Goal: Navigation & Orientation: Find specific page/section

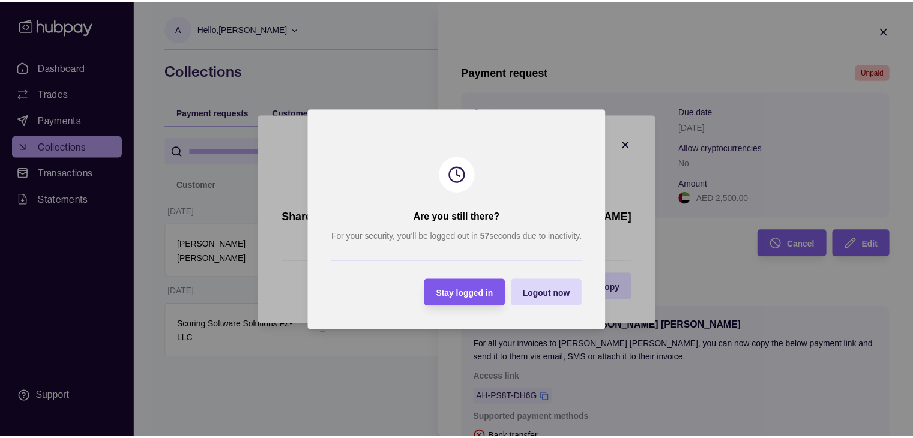
scroll to position [171, 0]
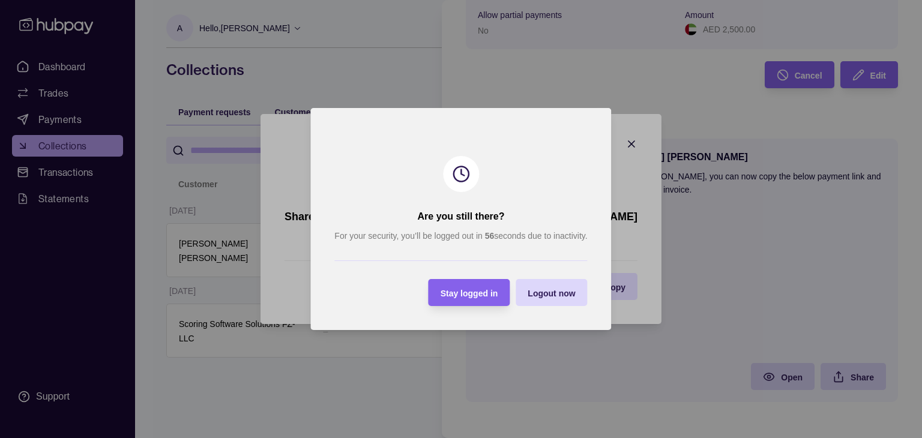
click at [478, 297] on span "Stay logged in" at bounding box center [470, 294] width 58 height 10
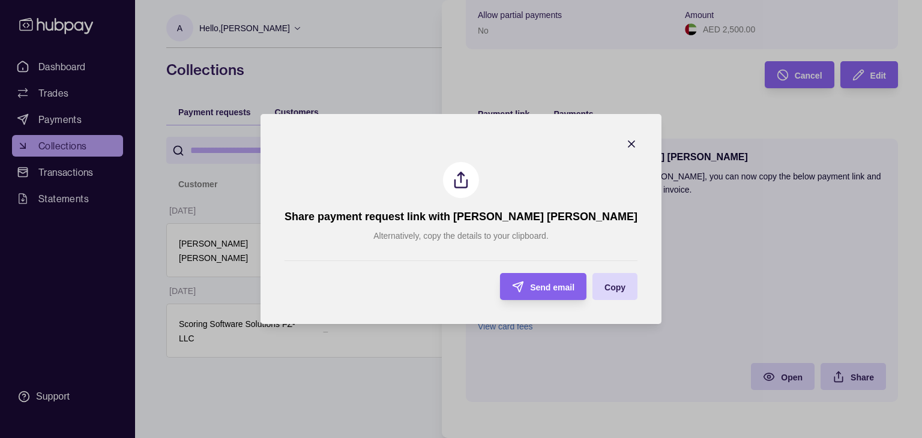
click at [593, 134] on section "Share payment request link with [PERSON_NAME] [PERSON_NAME] Alternatively, copy…" at bounding box center [461, 219] width 401 height 210
click at [626, 143] on icon "button" at bounding box center [632, 144] width 12 height 12
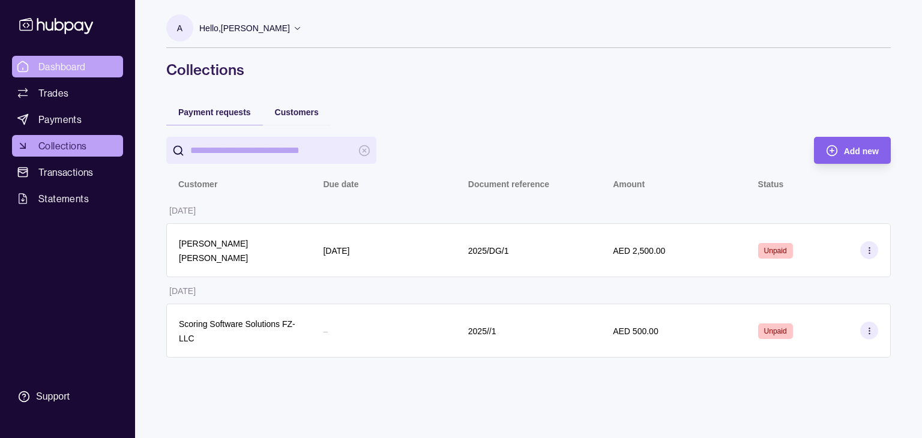
click at [57, 67] on html "Dashboard Trades Payments Collections Transactions Statements Support A Hello, …" at bounding box center [461, 219] width 922 height 438
click at [85, 57] on link "Dashboard" at bounding box center [67, 67] width 111 height 22
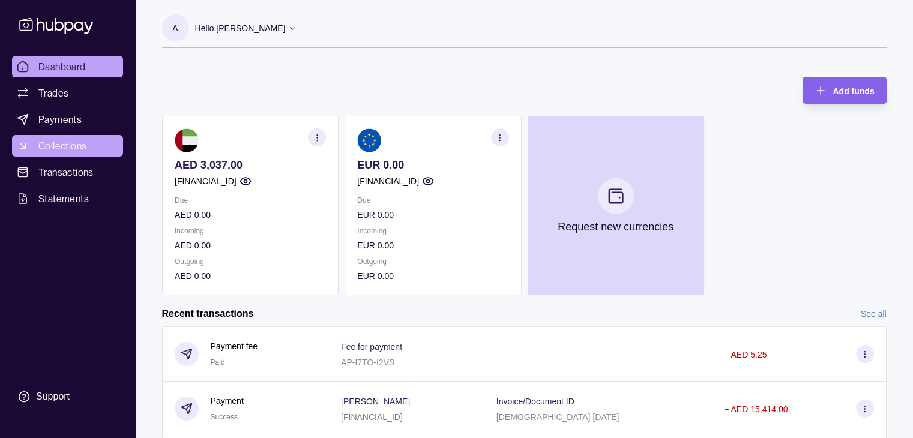
click at [53, 139] on span "Collections" at bounding box center [62, 146] width 48 height 14
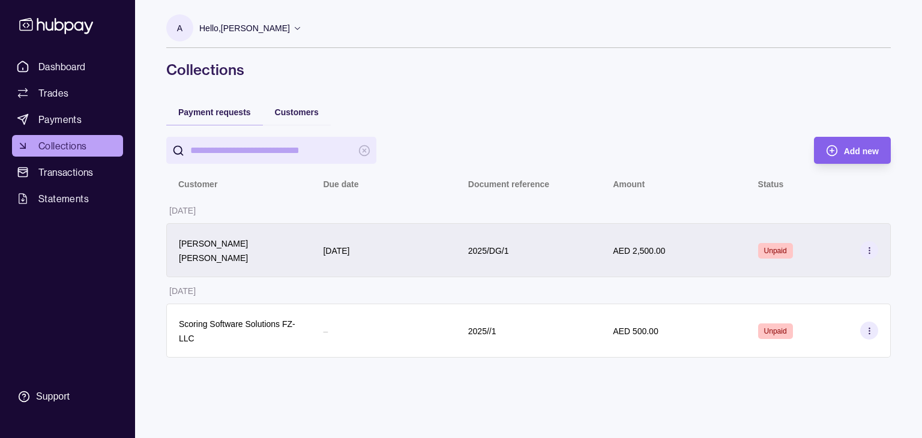
click at [871, 248] on icon at bounding box center [869, 250] width 9 height 9
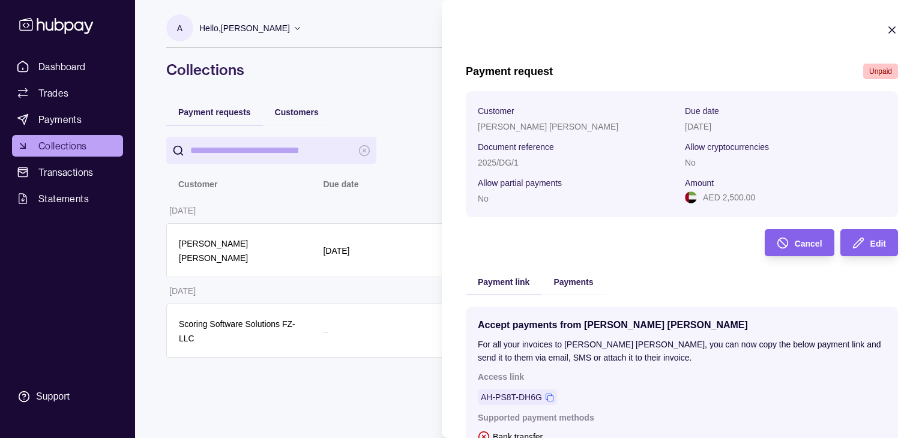
scroll to position [171, 0]
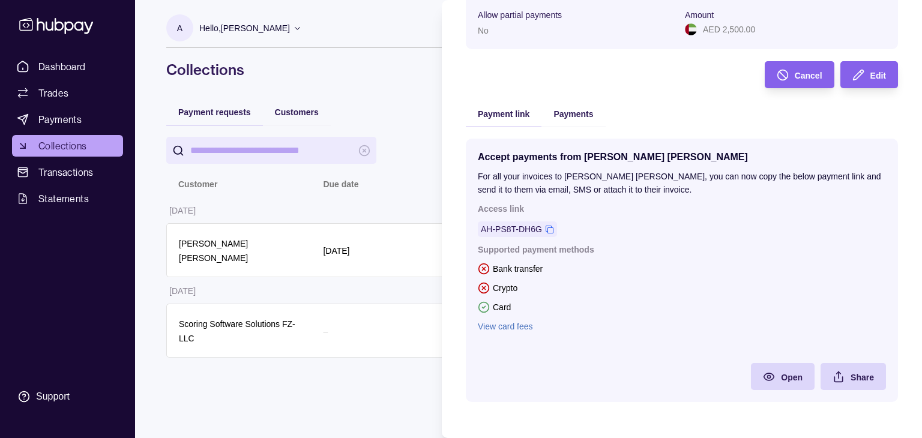
click at [524, 325] on link "View card fees" at bounding box center [682, 326] width 408 height 13
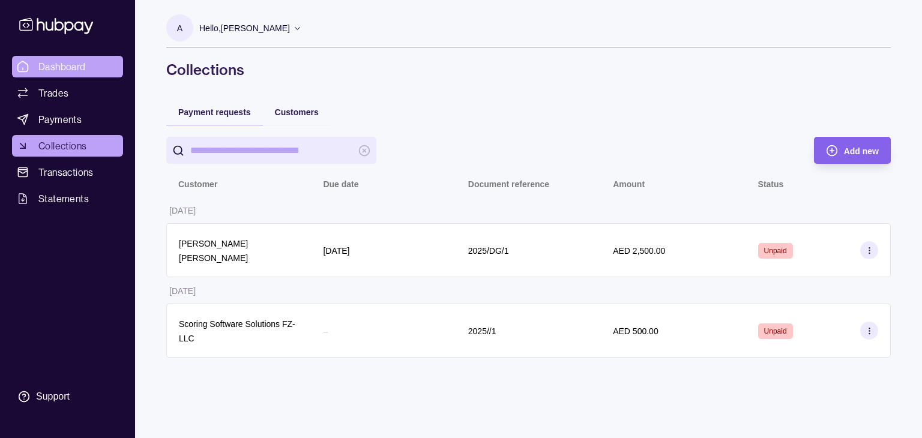
click at [77, 58] on link "Dashboard" at bounding box center [67, 67] width 111 height 22
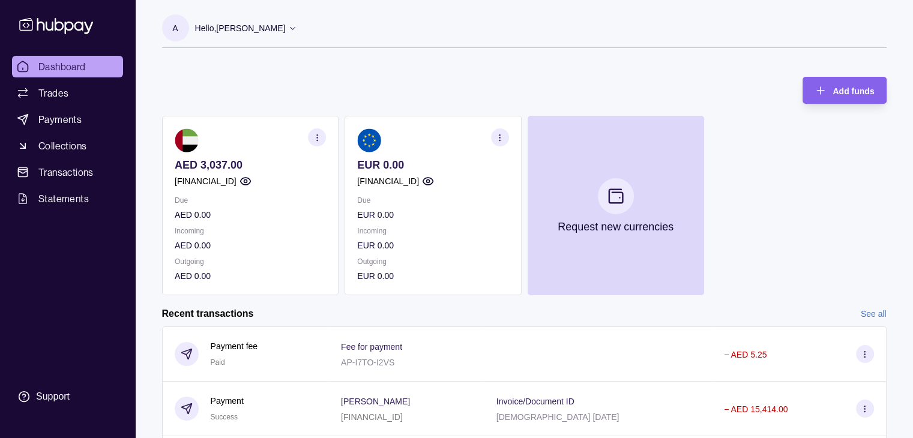
scroll to position [200, 0]
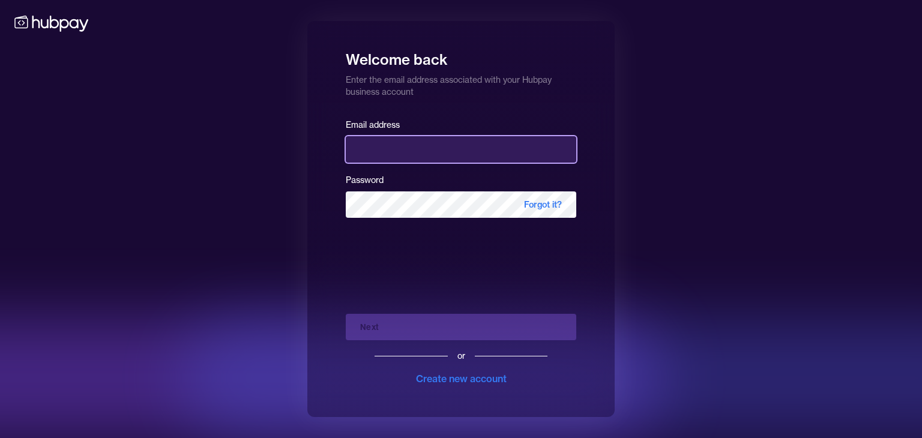
type input "**********"
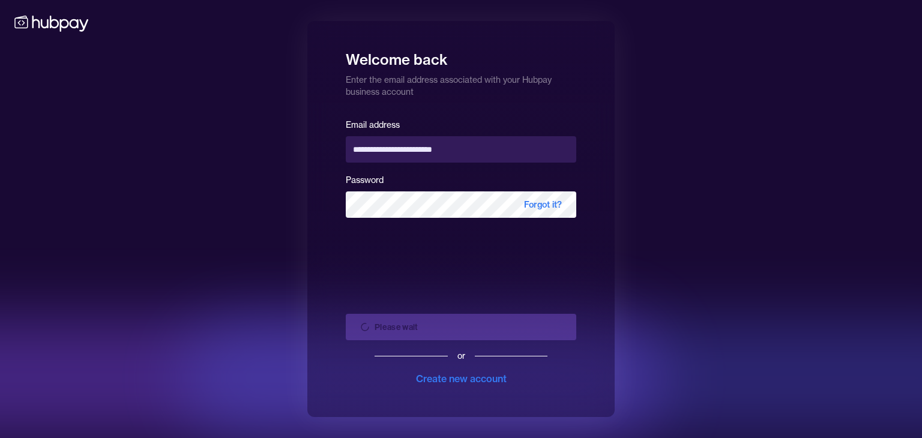
click at [494, 331] on div "Please wait or Create new account" at bounding box center [461, 345] width 231 height 82
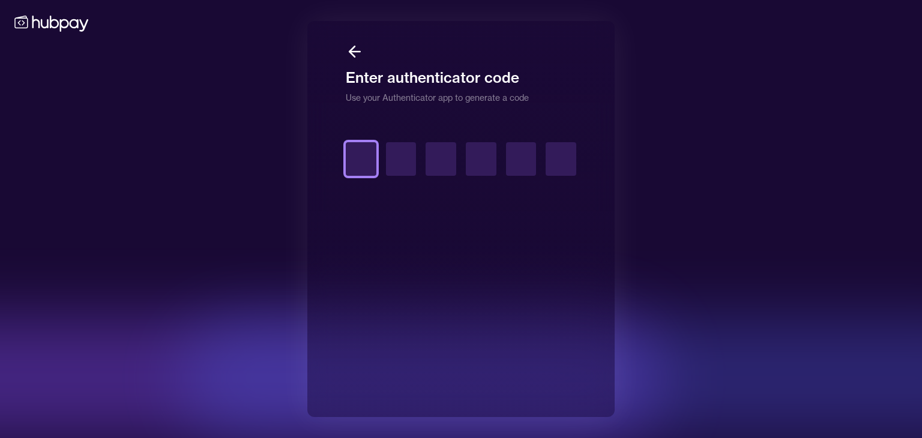
click at [358, 160] on input "text" at bounding box center [361, 159] width 31 height 34
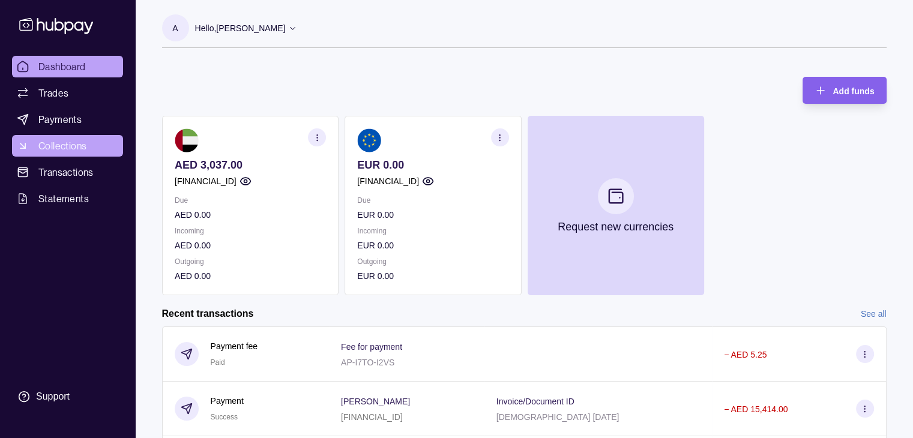
click at [70, 148] on span "Collections" at bounding box center [62, 146] width 48 height 14
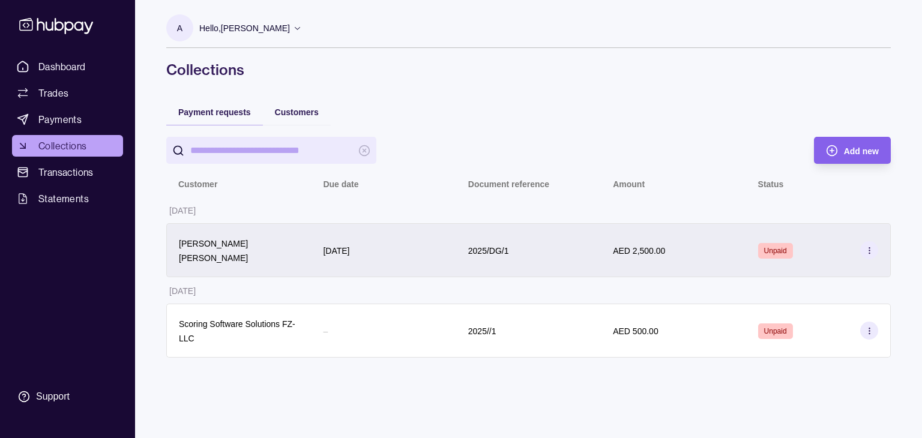
click at [872, 246] on icon at bounding box center [869, 250] width 9 height 9
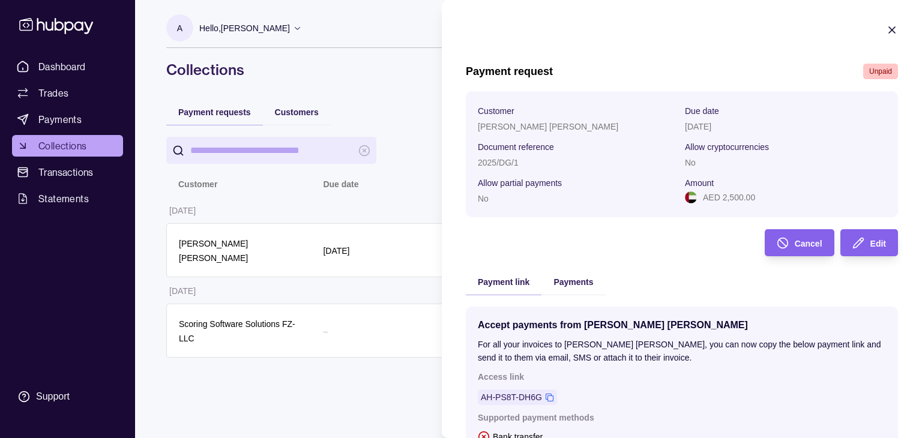
scroll to position [171, 0]
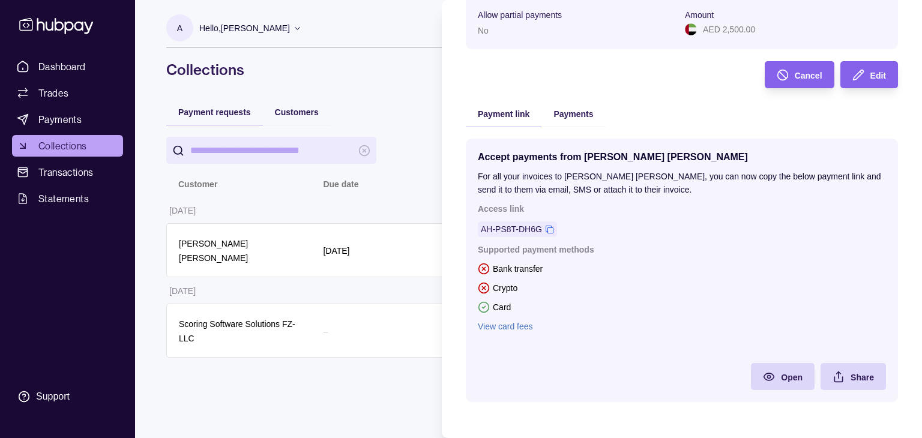
click at [573, 103] on div "Payments" at bounding box center [574, 113] width 64 height 26
click at [572, 111] on div "Payment request Unpaid Customer Daniel Ferreira Gomez Due date 14 Sep 2025 Docu…" at bounding box center [682, 155] width 432 height 519
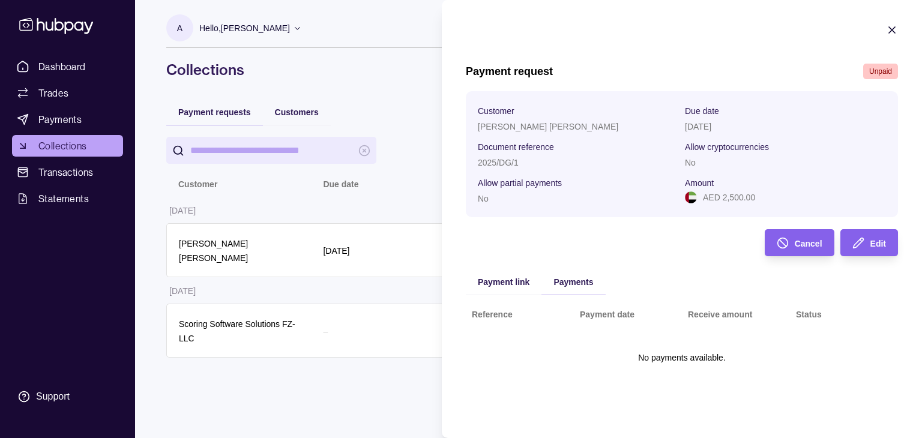
scroll to position [0, 0]
click at [507, 279] on span "Payment link" at bounding box center [504, 282] width 52 height 10
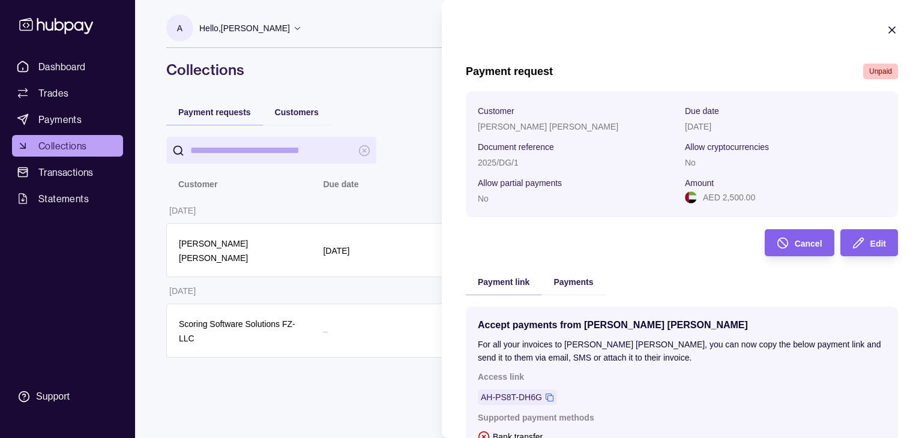
click at [889, 24] on section "Payment request Unpaid Customer Daniel Ferreira Gomez Due date 14 Sep 2025 Docu…" at bounding box center [682, 303] width 480 height 606
click at [886, 28] on icon "button" at bounding box center [892, 30] width 12 height 12
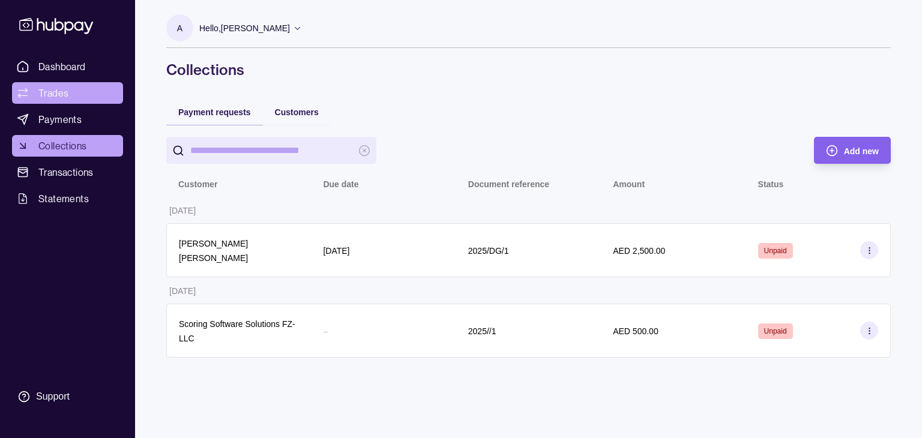
click at [52, 92] on span "Trades" at bounding box center [53, 93] width 30 height 14
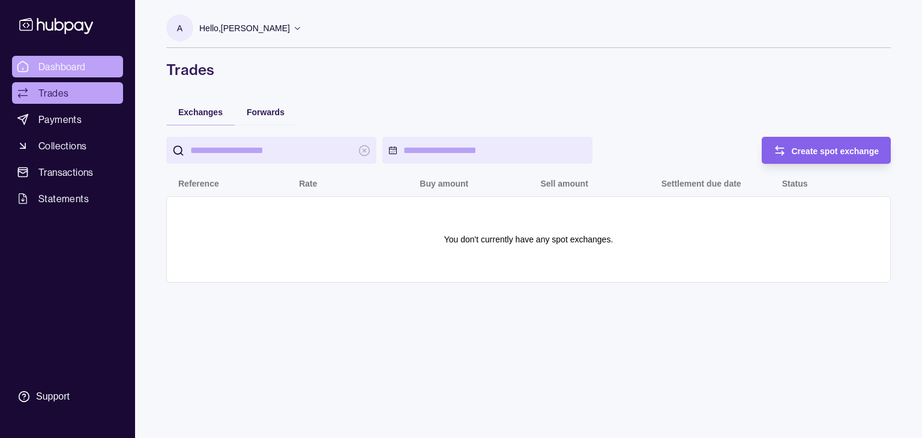
click at [67, 62] on span "Dashboard" at bounding box center [61, 66] width 47 height 14
